Goal: Understand process/instructions

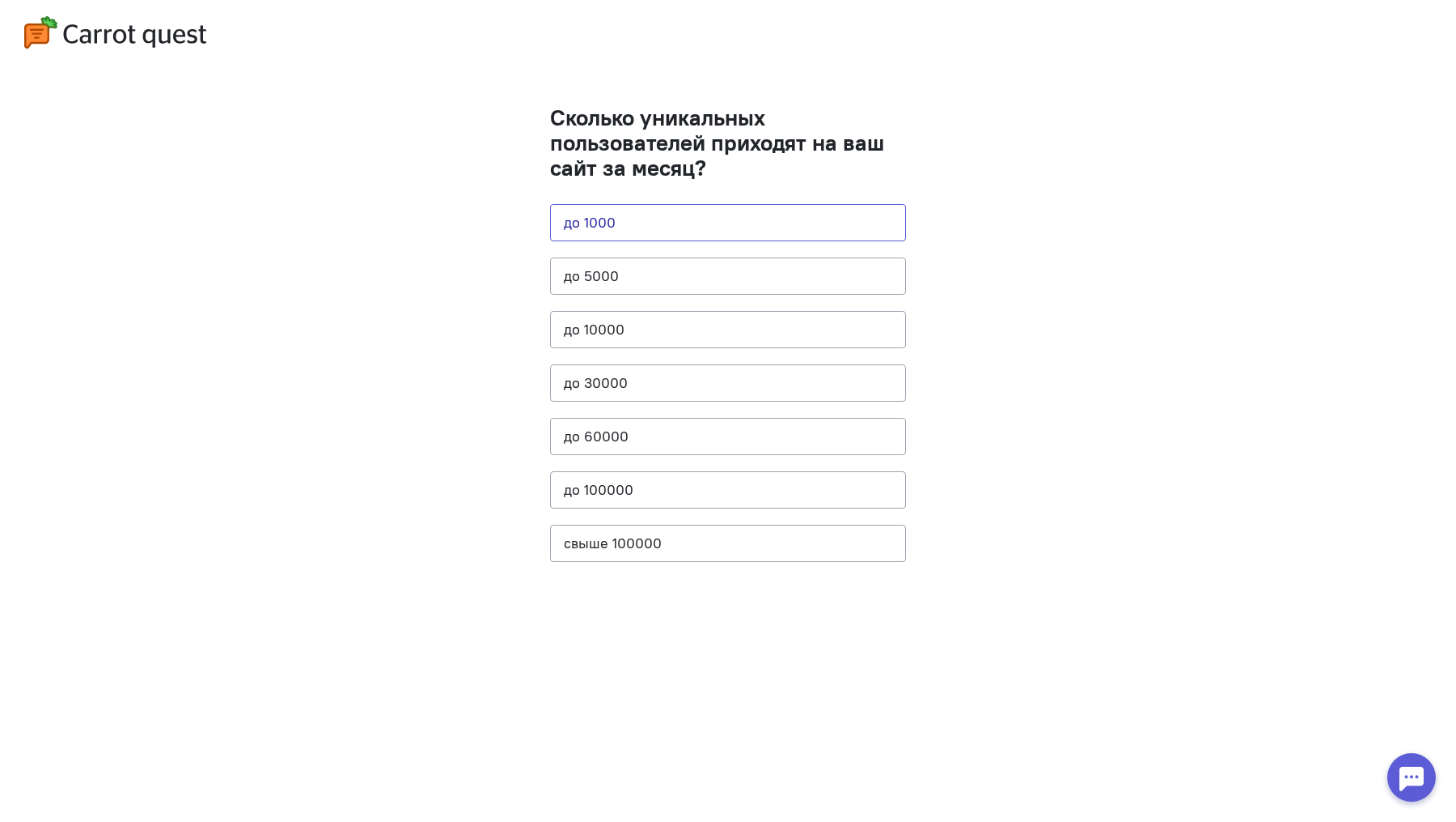
click at [669, 226] on button "до 1000" at bounding box center [728, 223] width 356 height 37
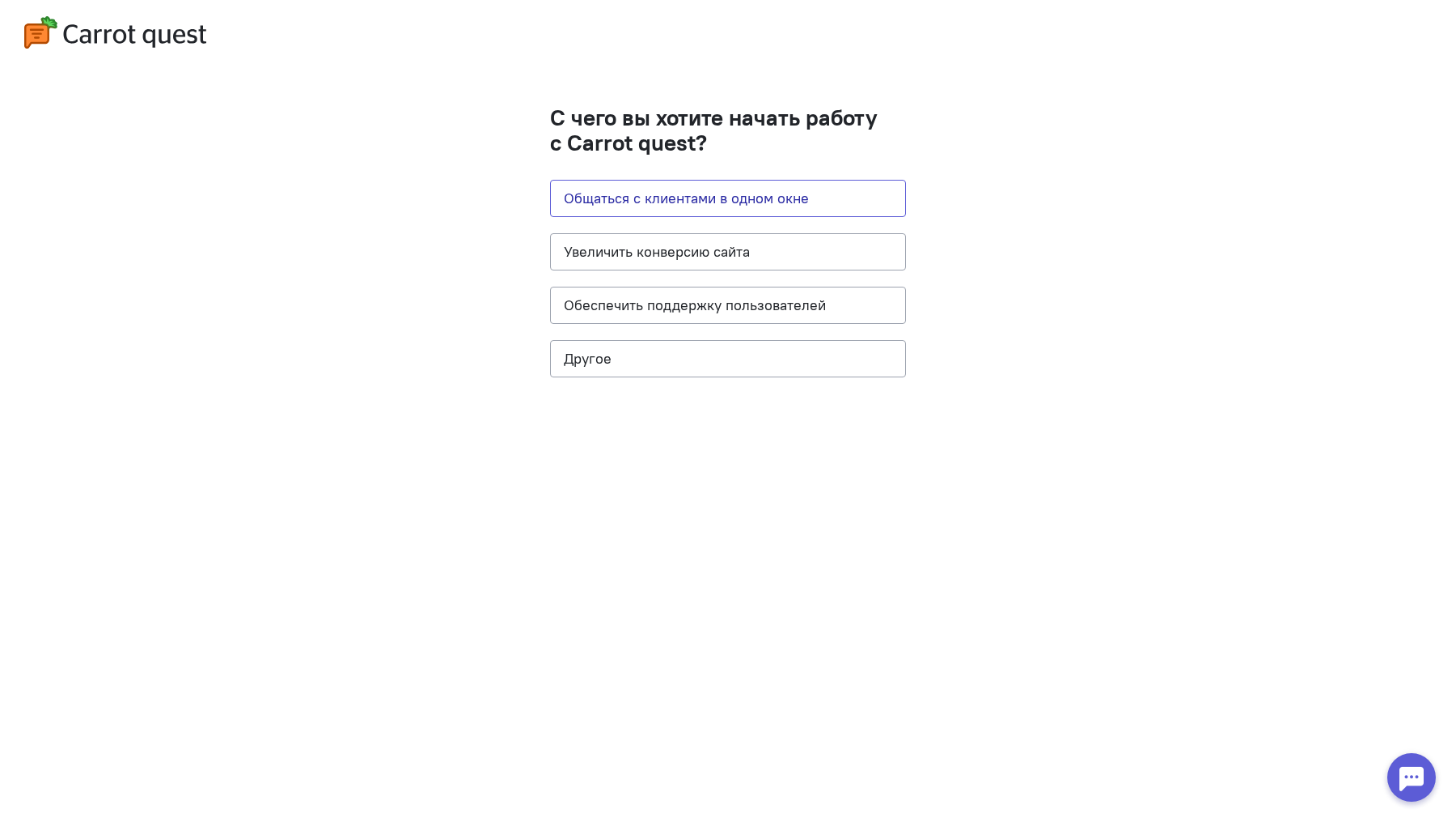
click at [681, 210] on button "Общаться с клиентами в одном окне" at bounding box center [728, 198] width 356 height 37
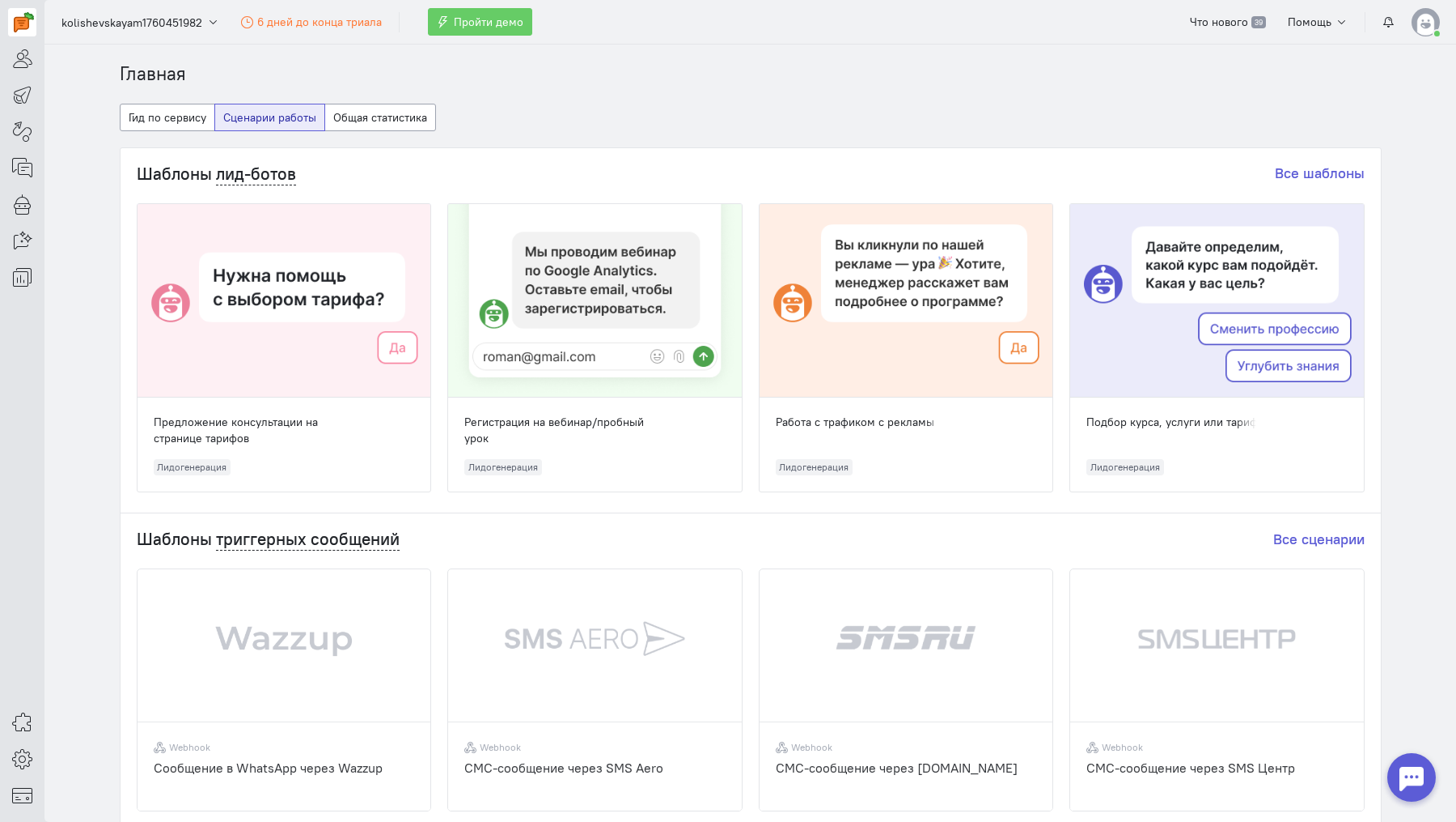
click at [623, 322] on div at bounding box center [595, 301] width 293 height 194
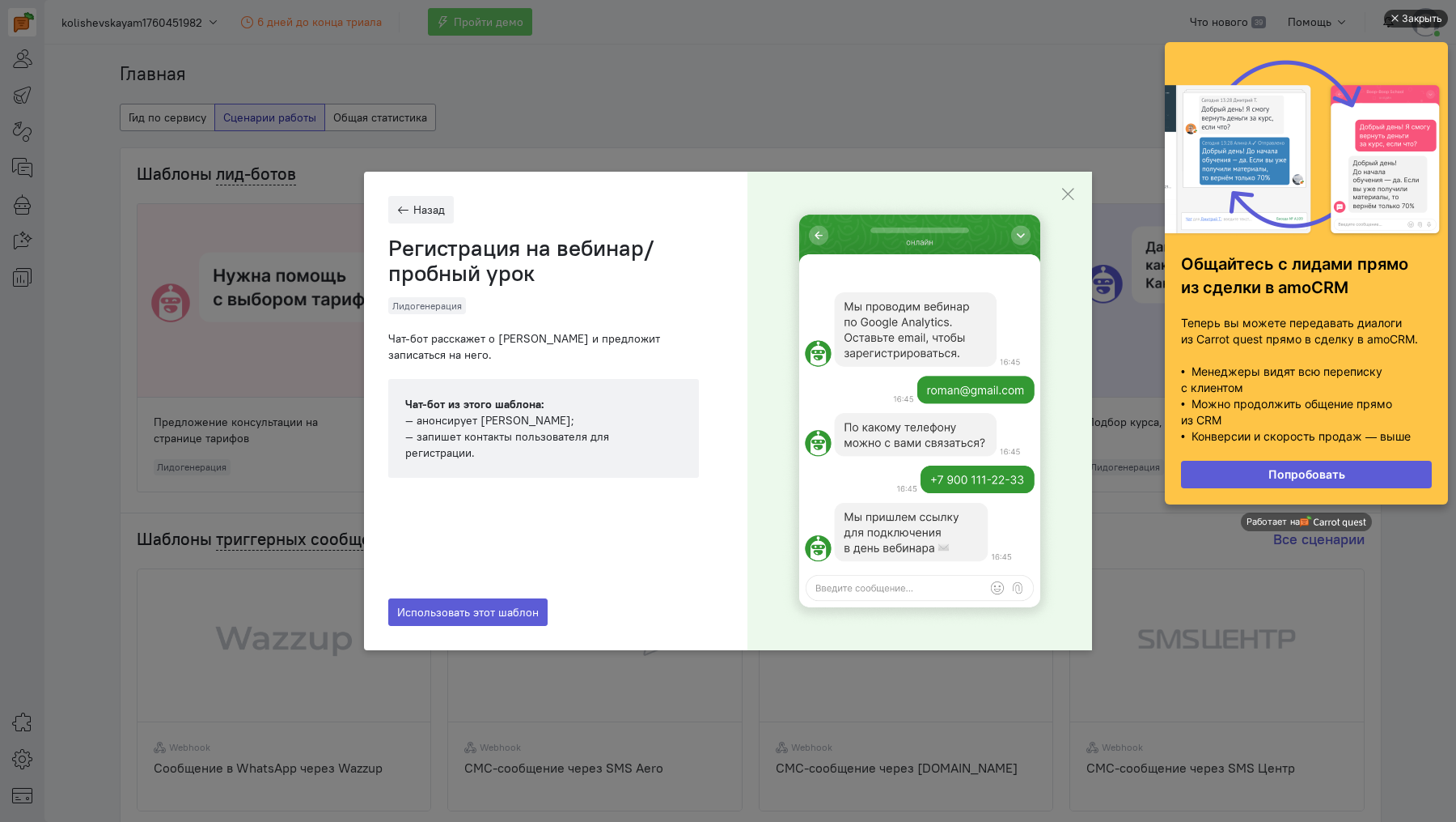
click at [1420, 14] on div "Закрыть" at bounding box center [1422, 19] width 41 height 18
